Goal: Information Seeking & Learning: Learn about a topic

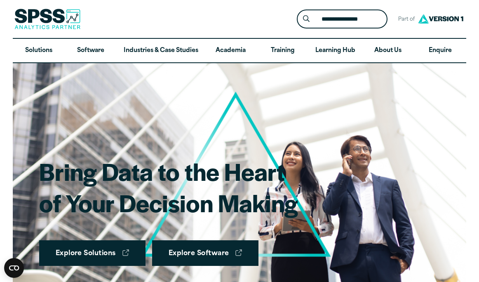
type input "**********"
click at [299, 12] on button "Submit Site Search" at bounding box center [306, 19] width 15 height 15
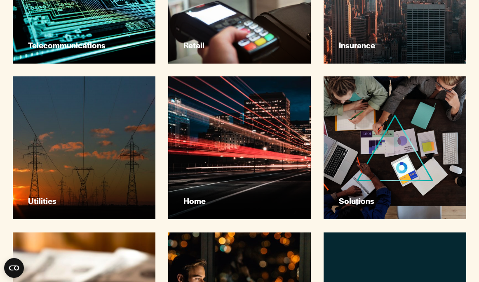
scroll to position [494, 0]
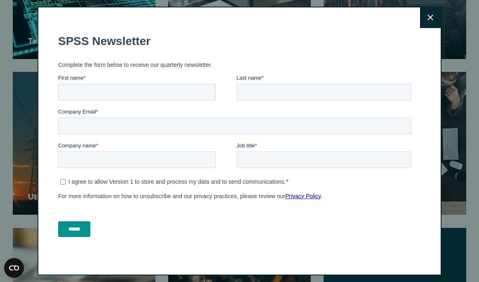
click at [426, 17] on button "Close" at bounding box center [430, 17] width 21 height 21
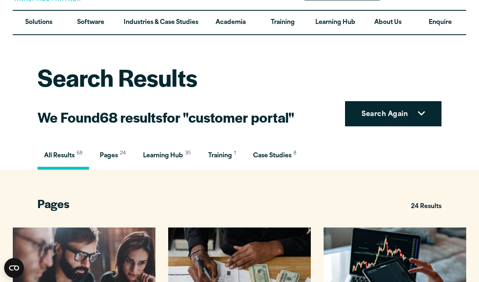
scroll to position [0, 0]
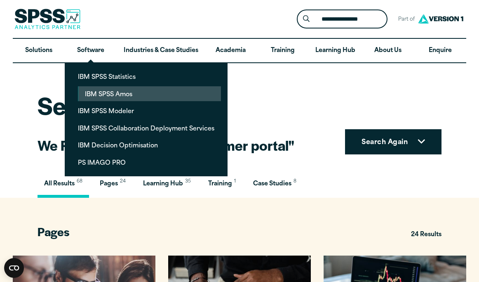
click at [133, 99] on link "IBM SPSS Amos" at bounding box center [149, 93] width 143 height 15
